Goal: Task Accomplishment & Management: Manage account settings

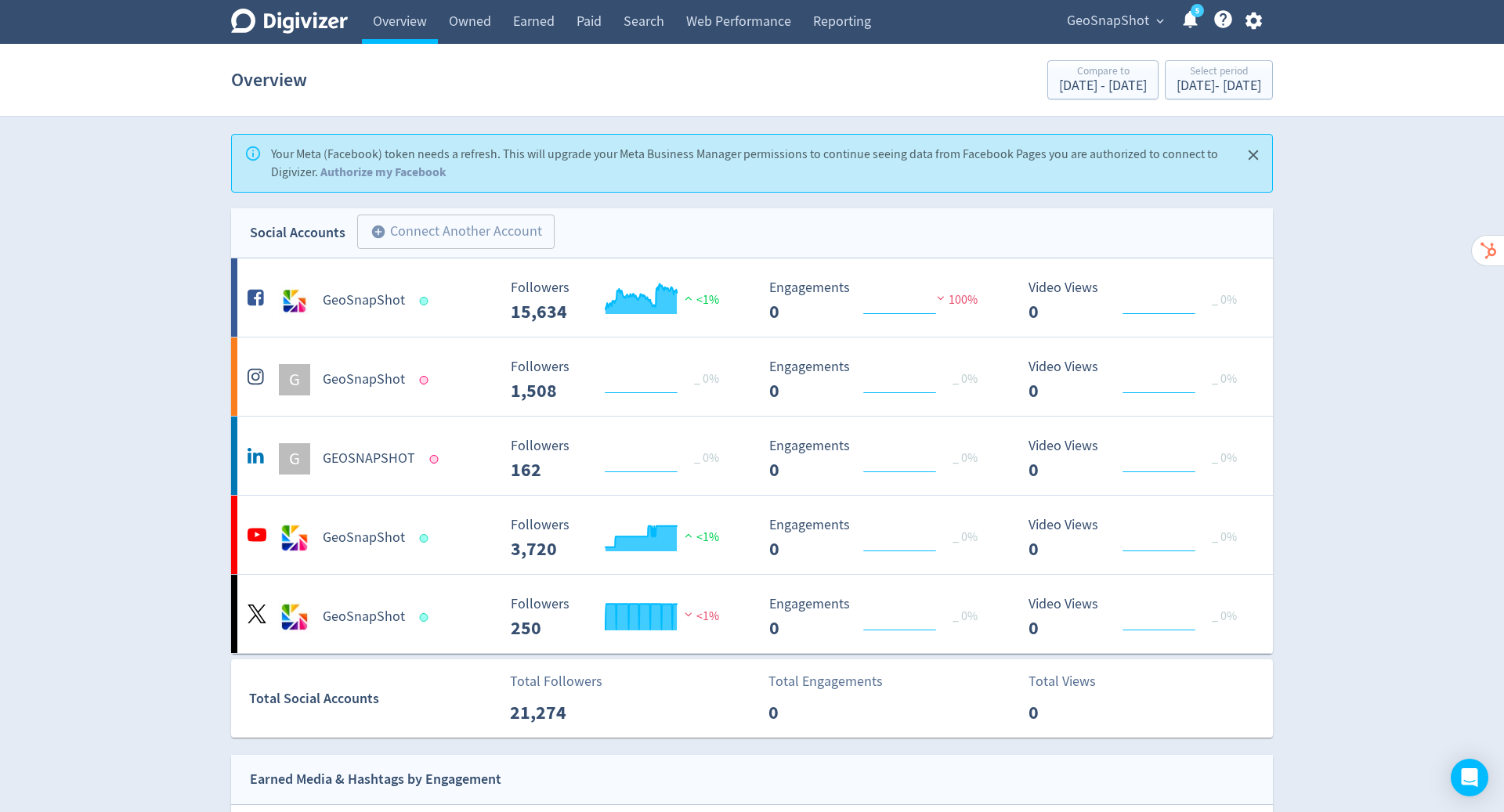
click at [1257, 19] on icon "button" at bounding box center [1253, 21] width 17 height 18
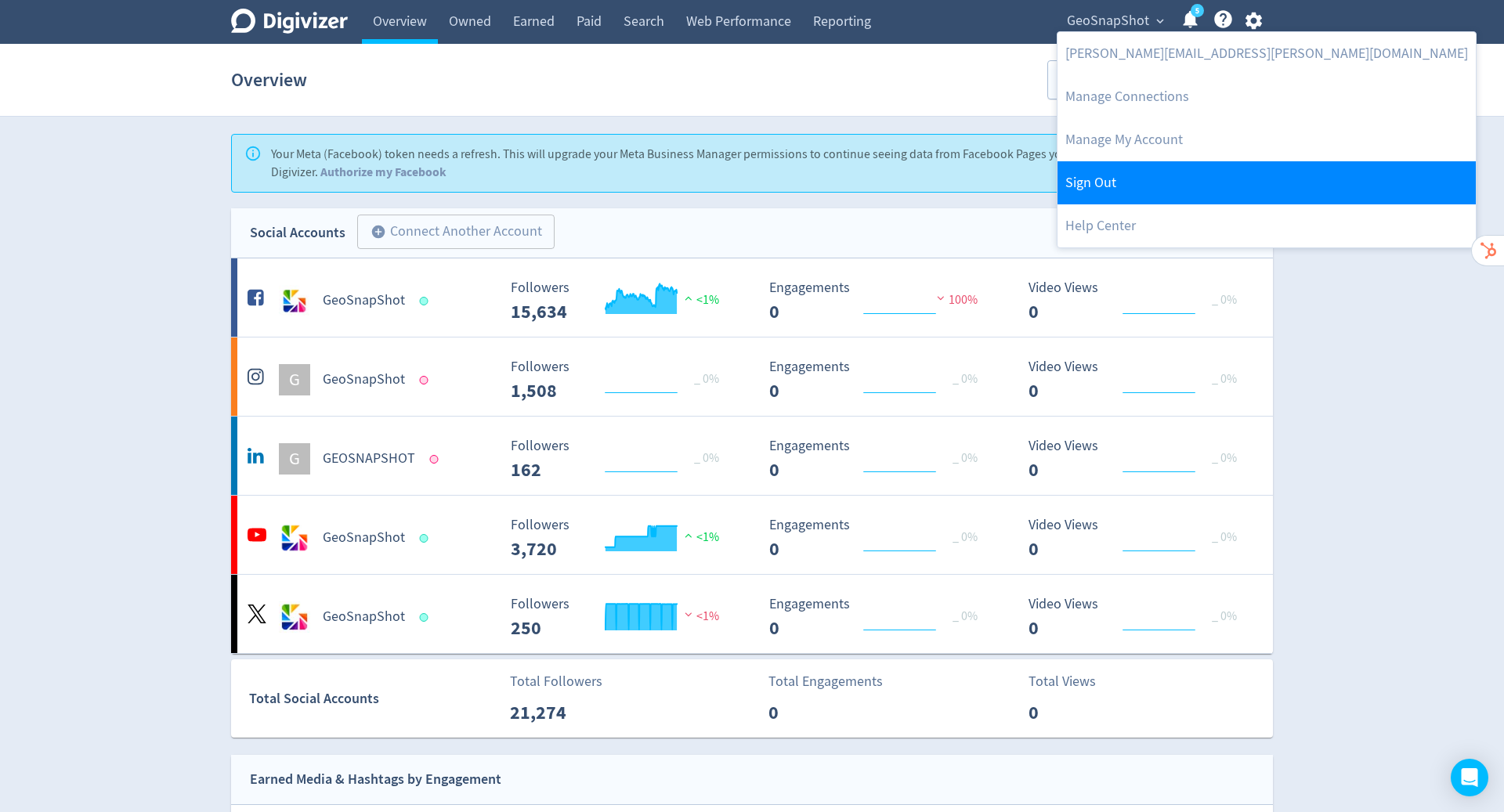
click at [1161, 184] on link "Sign Out" at bounding box center [1267, 182] width 419 height 43
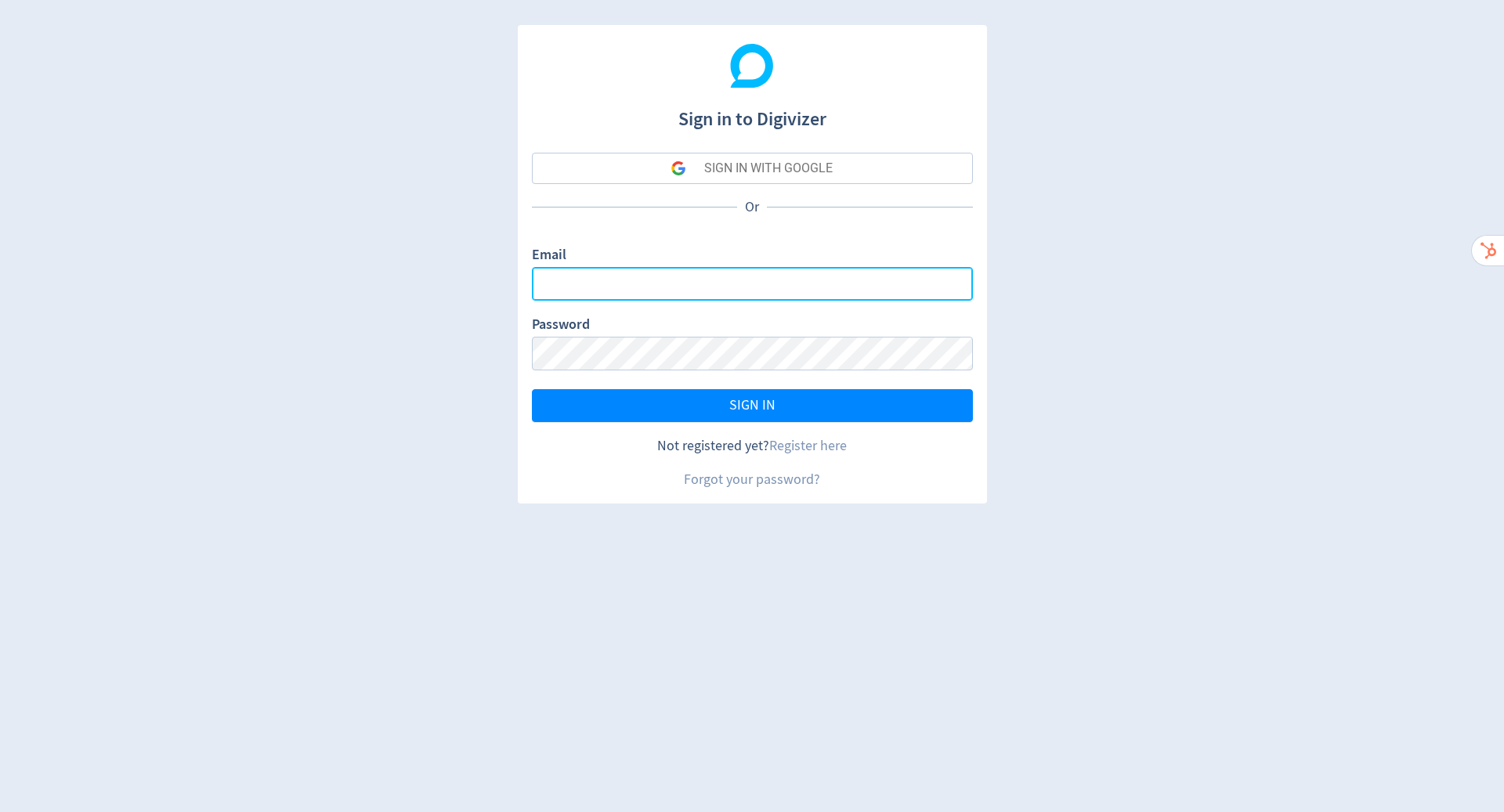
click at [865, 278] on input "Email" at bounding box center [752, 284] width 441 height 33
click at [0, 812] on com-1password-button at bounding box center [0, 812] width 0 height 0
type input "[PERSON_NAME][EMAIL_ADDRESS][PERSON_NAME][DOMAIN_NAME]"
